Goal: Book appointment/travel/reservation

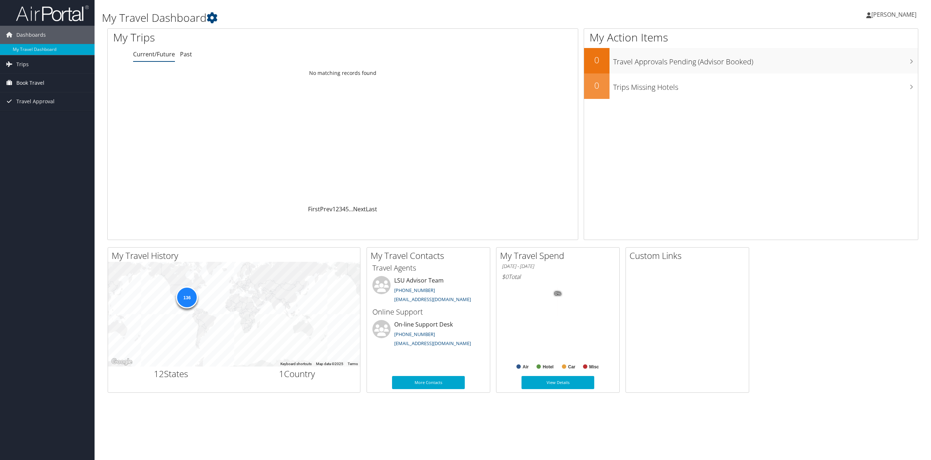
click at [29, 80] on span "Book Travel" at bounding box center [30, 83] width 28 height 18
click at [38, 108] on link "Book/Manage Online Trips" at bounding box center [47, 108] width 95 height 11
click at [54, 112] on link "Book/Manage Online Trips" at bounding box center [47, 108] width 95 height 11
